Goal: Information Seeking & Learning: Learn about a topic

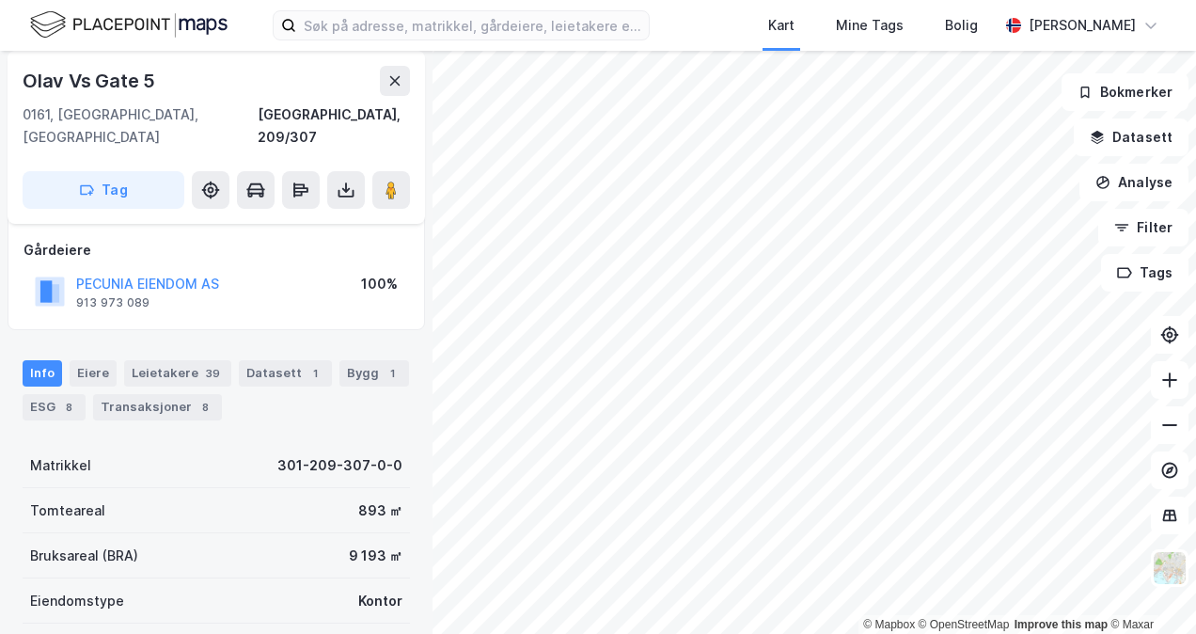
scroll to position [128, 0]
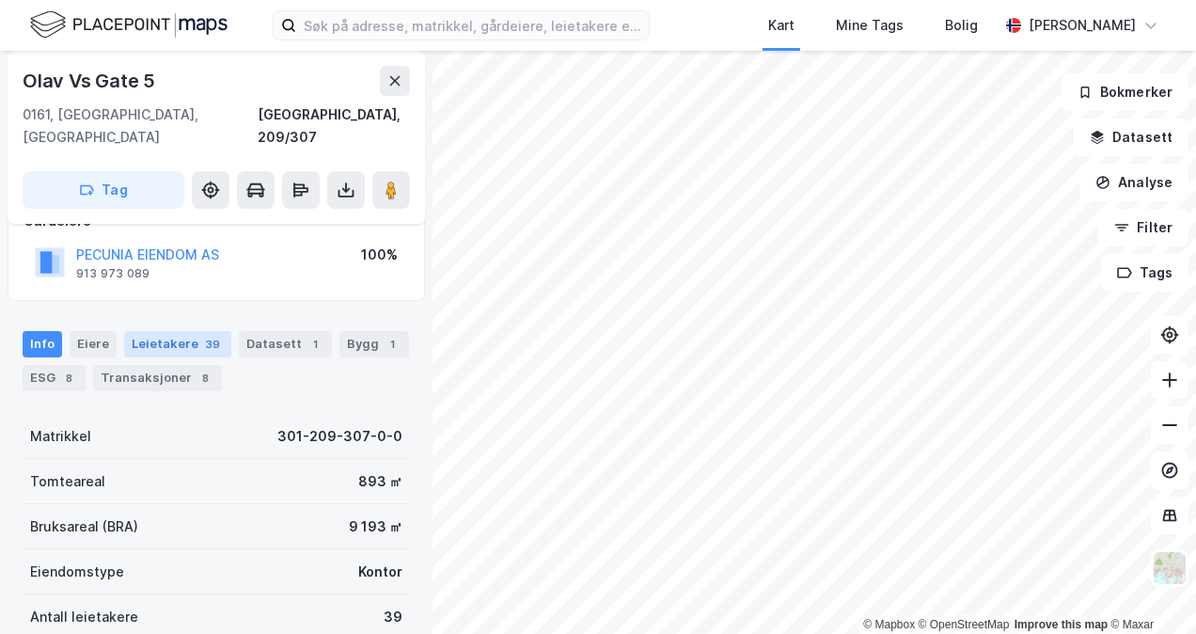
click at [164, 331] on div "Leietakere 39" at bounding box center [177, 344] width 107 height 26
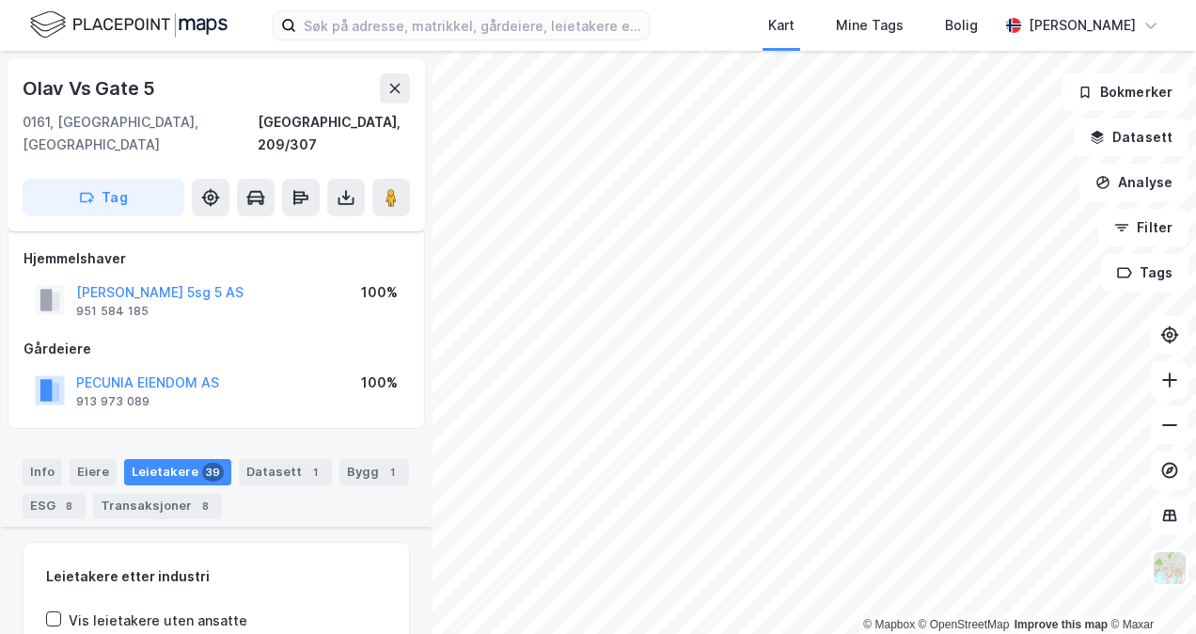
scroll to position [656, 0]
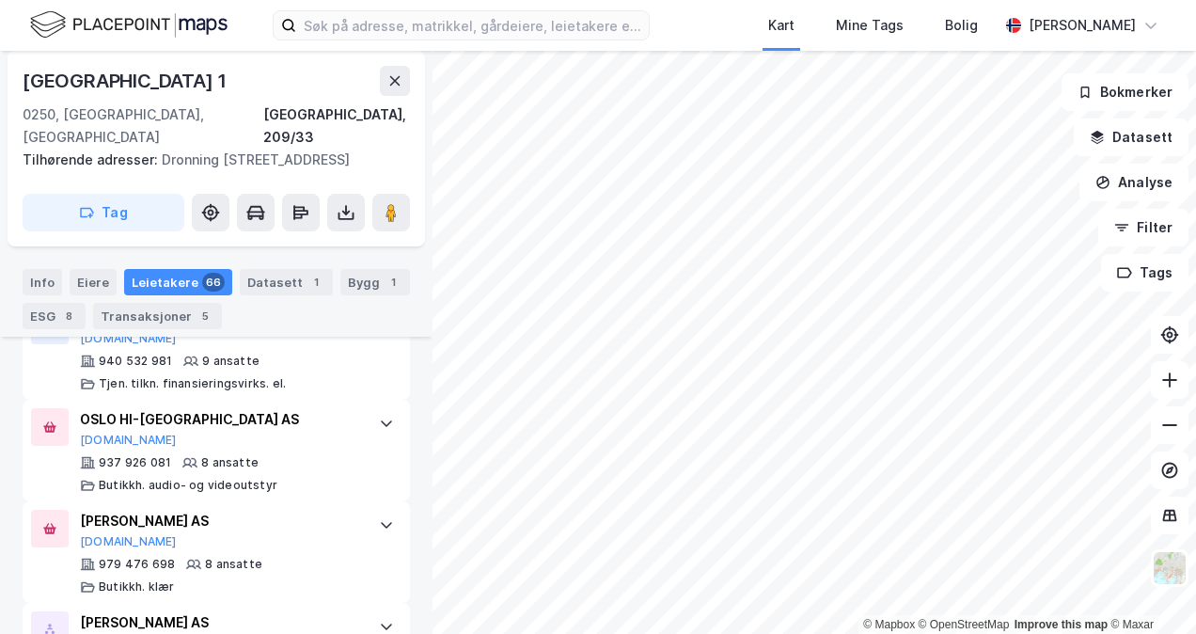
scroll to position [2164, 0]
click at [1158, 231] on button "Filter" at bounding box center [1143, 228] width 90 height 38
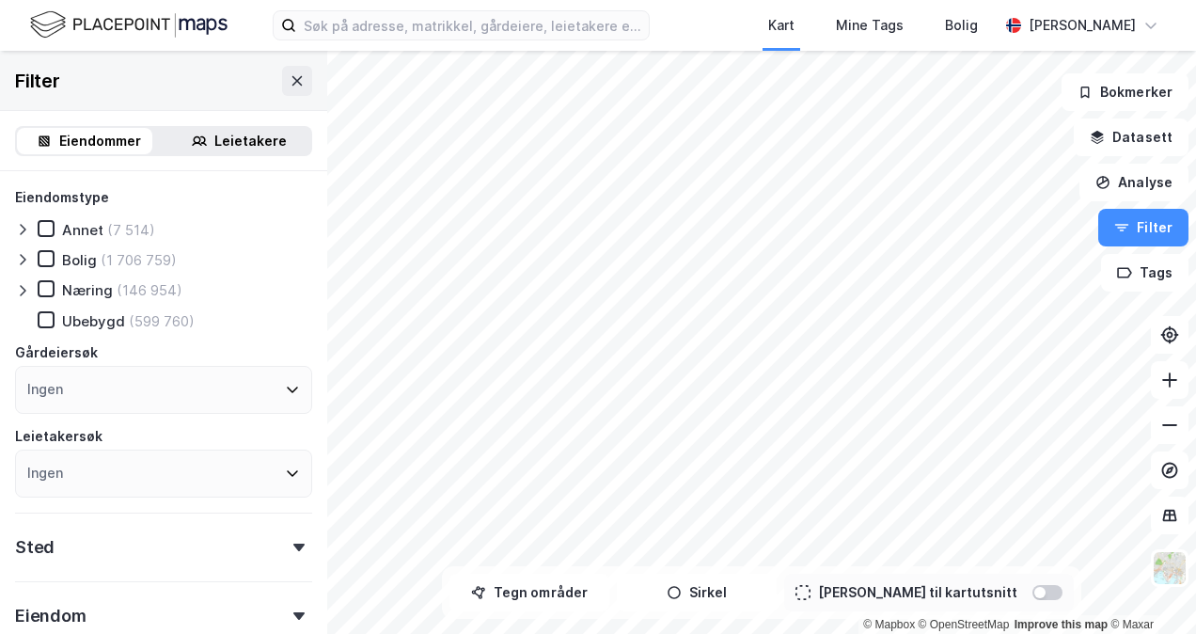
click at [276, 134] on div "Leietakere" at bounding box center [238, 141] width 143 height 26
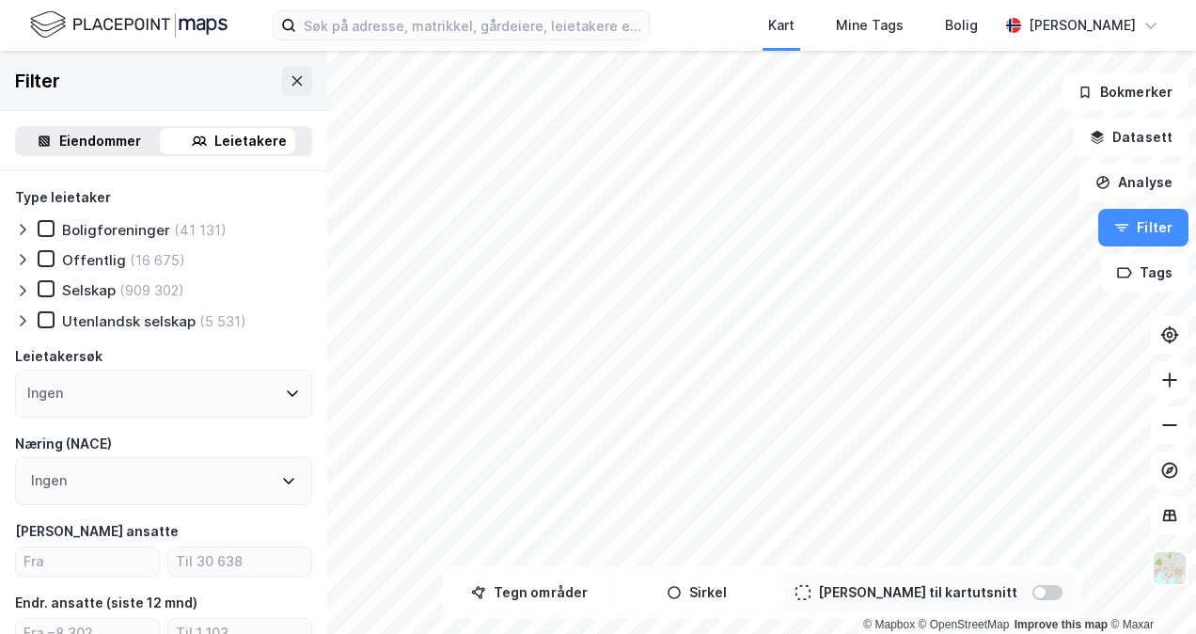
click at [81, 147] on div "Eiendommer" at bounding box center [100, 141] width 82 height 23
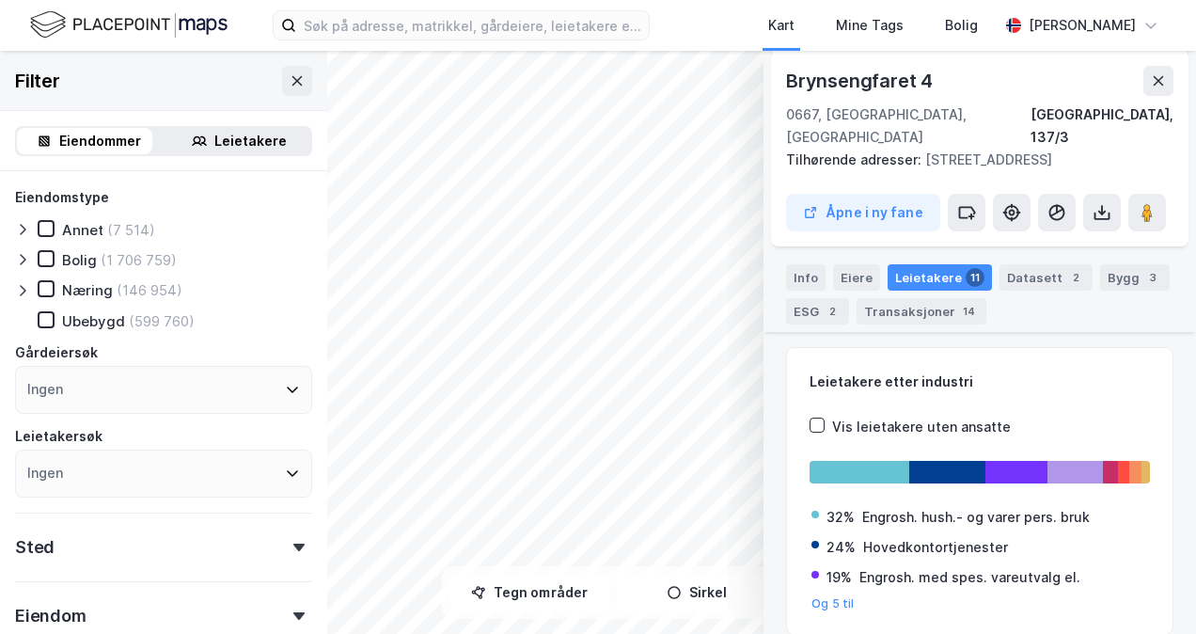
scroll to position [209, 0]
